Goal: Task Accomplishment & Management: Manage account settings

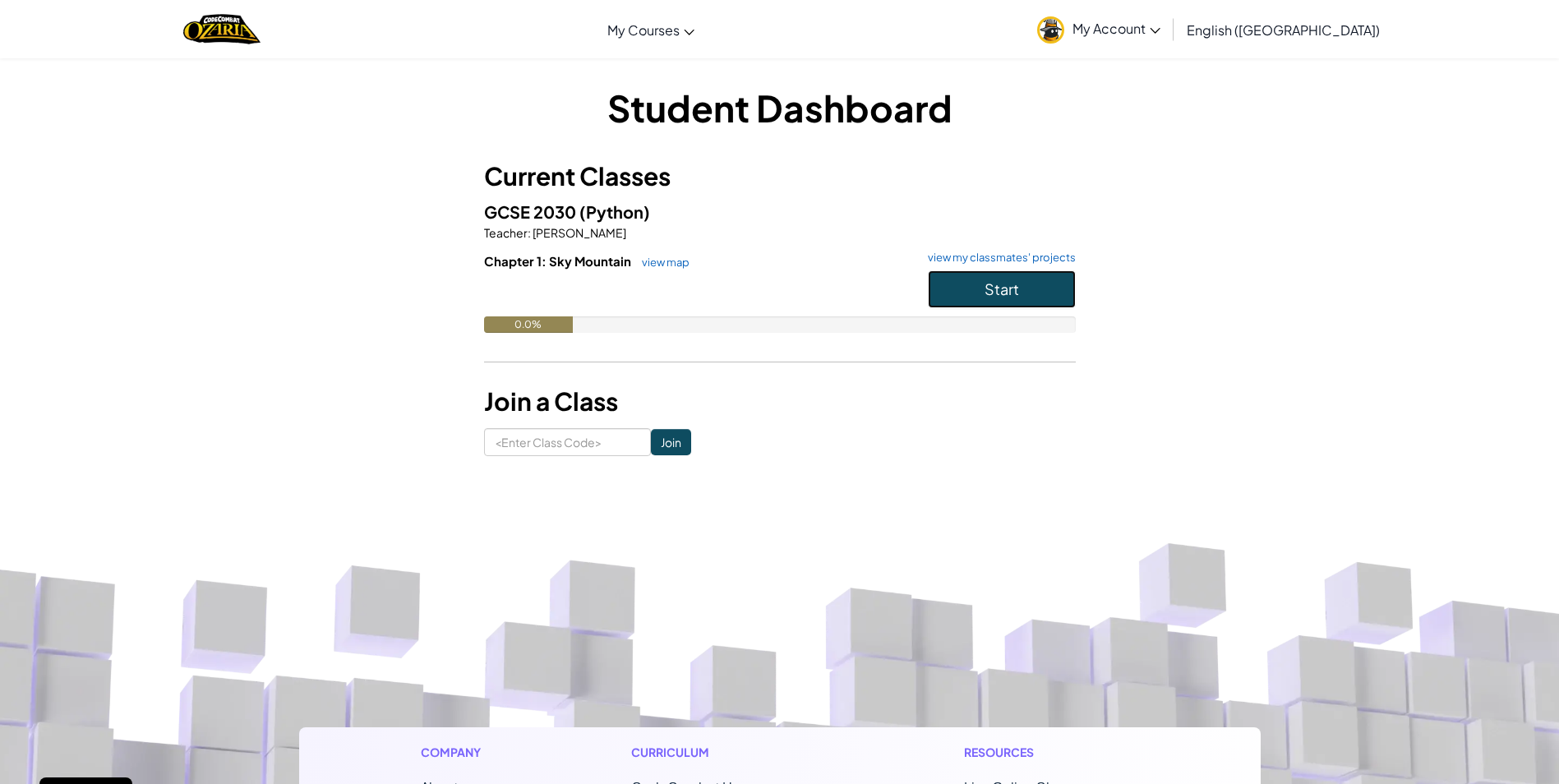
click at [972, 302] on button "Start" at bounding box center [1002, 289] width 148 height 37
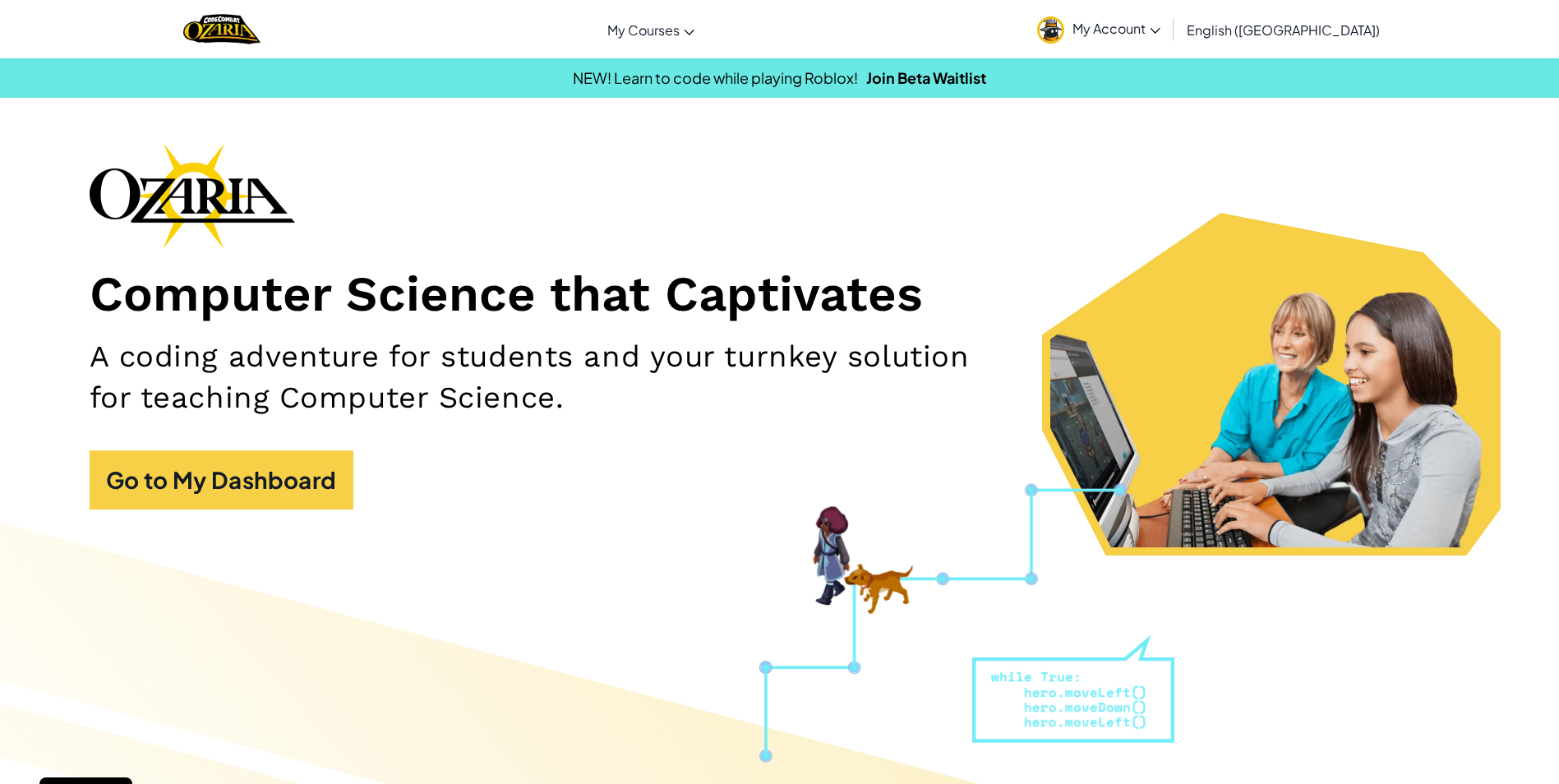
click at [1160, 23] on span "My Account" at bounding box center [1116, 29] width 88 height 17
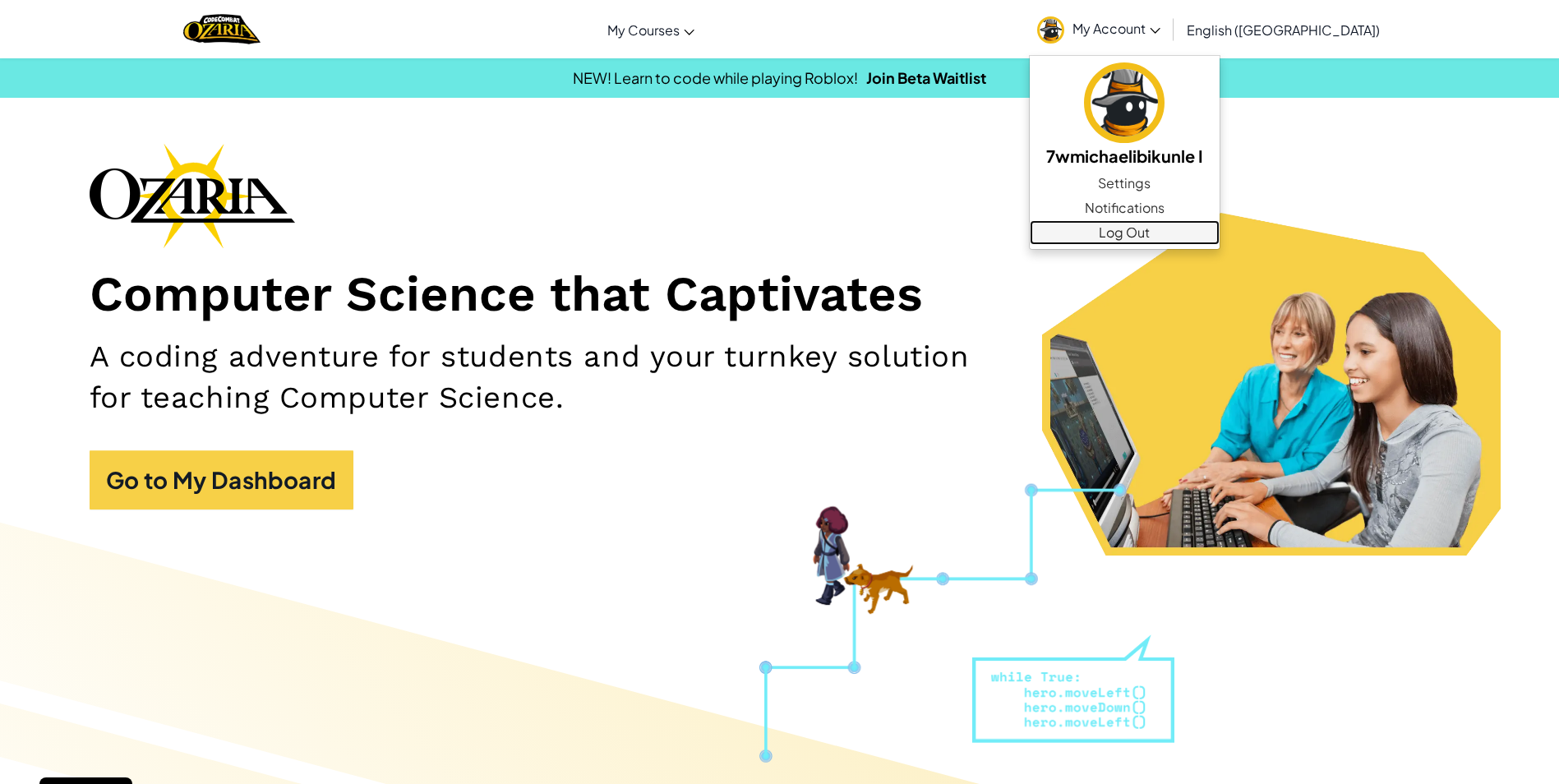
click at [1220, 242] on link "Log Out" at bounding box center [1125, 232] width 190 height 24
